Goal: Check status: Check status

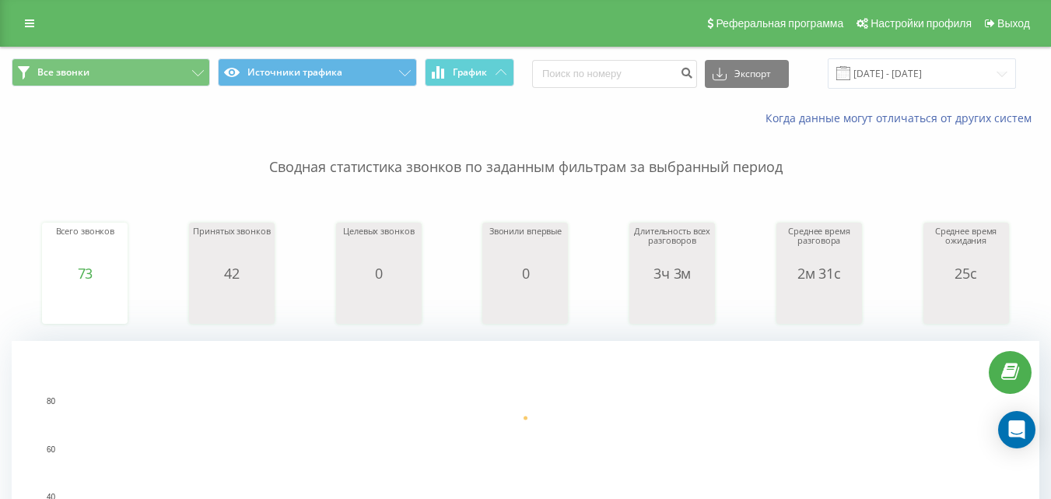
click at [943, 78] on input "17.09.2025 - 17.09.2025" at bounding box center [922, 73] width 188 height 30
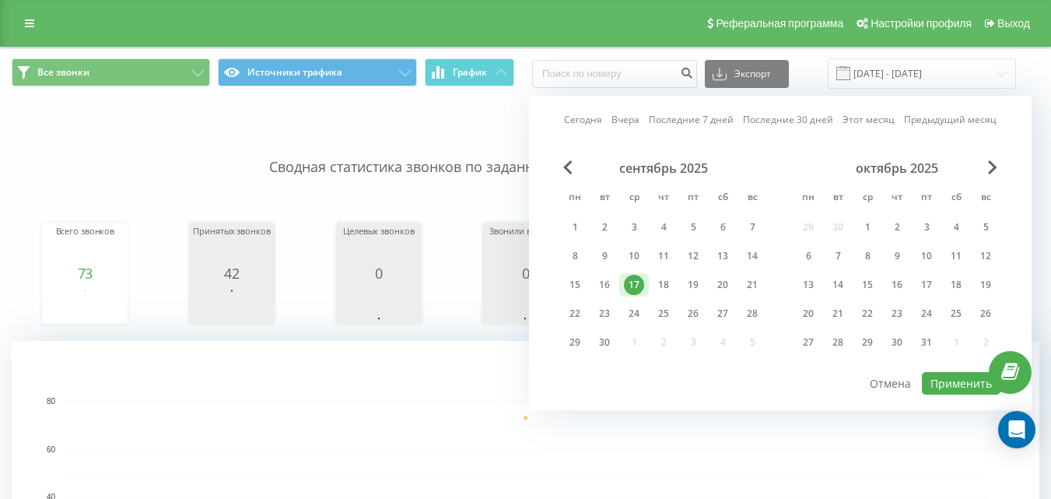
drag, startPoint x: 674, startPoint y: 285, endPoint x: 876, endPoint y: 328, distance: 206.7
click at [674, 285] on div "18" at bounding box center [664, 284] width 30 height 23
click at [943, 383] on button "Применить" at bounding box center [961, 383] width 79 height 23
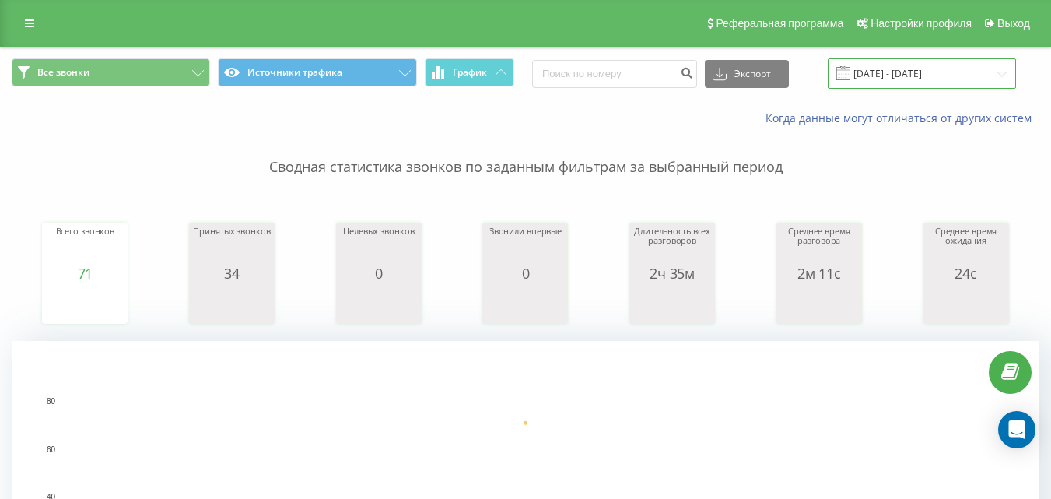
click at [936, 81] on input "18.09.2025 - 18.09.2025" at bounding box center [922, 73] width 188 height 30
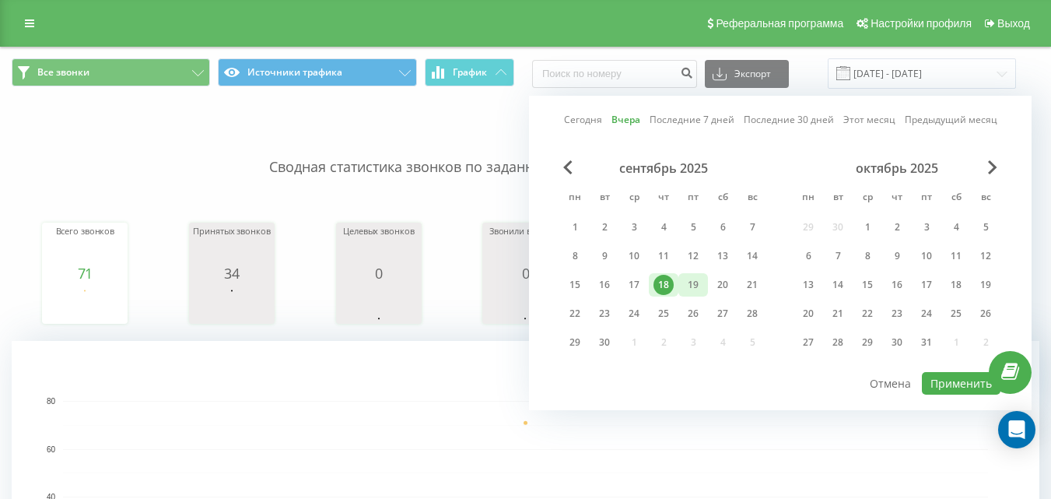
click at [691, 282] on div "19" at bounding box center [693, 285] width 20 height 20
click at [945, 386] on button "Применить" at bounding box center [961, 383] width 79 height 23
type input "[DATE] - [DATE]"
